Goal: Task Accomplishment & Management: Use online tool/utility

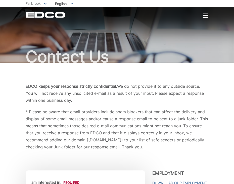
click at [208, 151] on p "* Please be aware that email providers include spam blockers that can affect th…" at bounding box center [117, 129] width 182 height 42
click at [208, 146] on div "EDCO keeps your response strictly confidential. We do not provide it to any out…" at bounding box center [117, 117] width 182 height 68
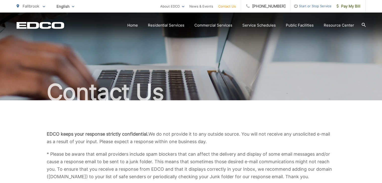
click at [233, 112] on div "EDCO keeps your response strictly confidential. We do not provide it to any out…" at bounding box center [191, 155] width 349 height 110
click at [233, 6] on span "Pay My Bill" at bounding box center [348, 6] width 24 height 6
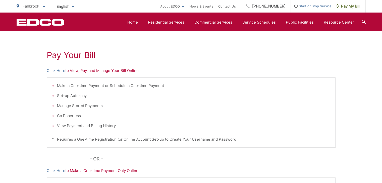
scroll to position [90, 0]
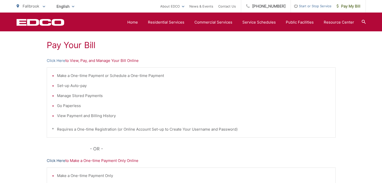
click at [51, 160] on link "Click Here" at bounding box center [56, 161] width 19 height 6
